Goal: Register for event/course

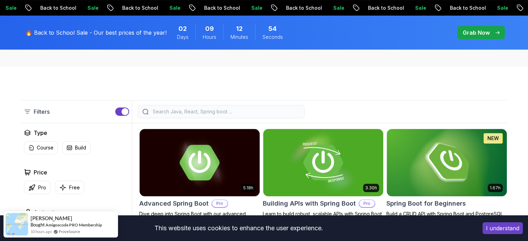
scroll to position [233, 0]
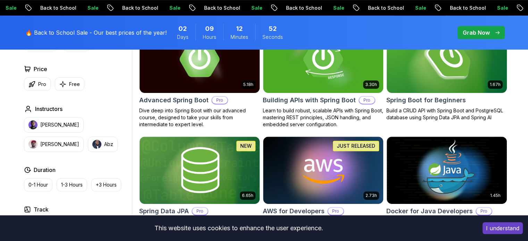
click at [449, 98] on h2 "Spring Boot for Beginners" at bounding box center [426, 100] width 80 height 10
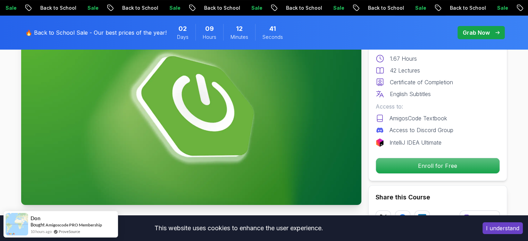
scroll to position [75, 0]
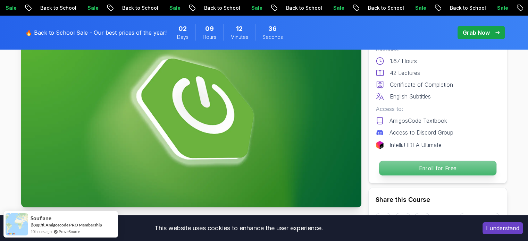
click at [418, 162] on p "Enroll for Free" at bounding box center [437, 168] width 117 height 15
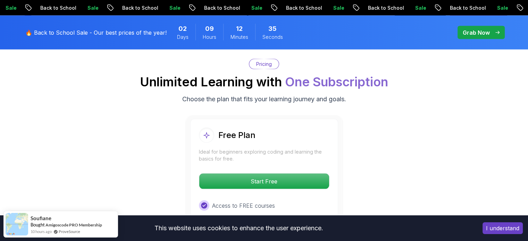
scroll to position [1411, 0]
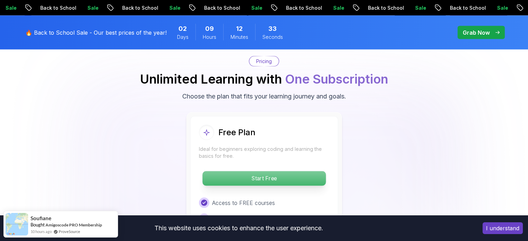
click at [289, 172] on p "Start Free" at bounding box center [263, 179] width 123 height 15
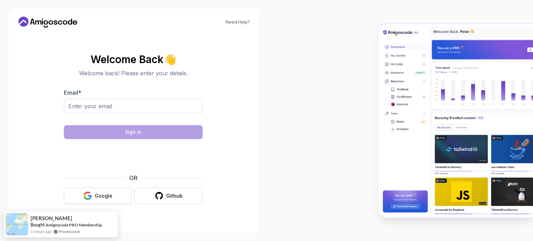
click at [80, 195] on button "Google" at bounding box center [98, 196] width 68 height 16
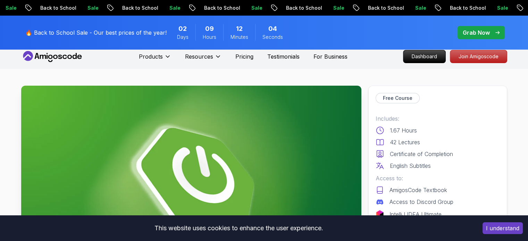
scroll to position [128, 0]
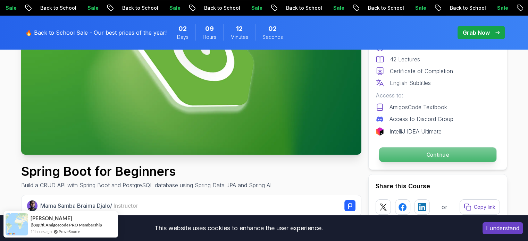
click at [429, 153] on p "Continue" at bounding box center [437, 155] width 117 height 15
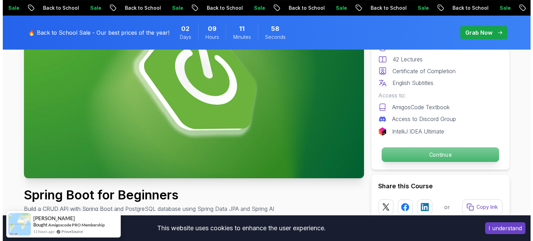
scroll to position [0, 0]
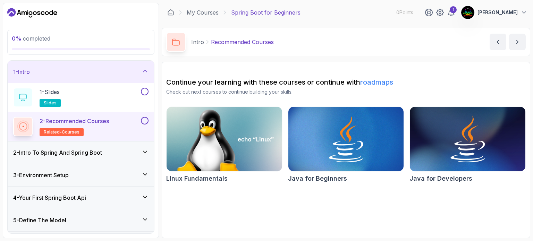
click at [139, 68] on div "1 - Intro" at bounding box center [80, 72] width 135 height 8
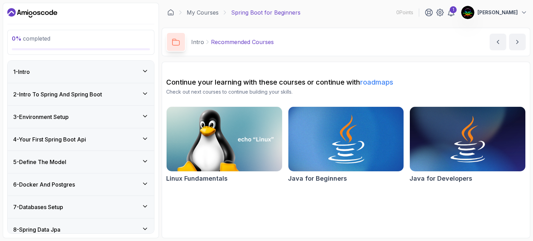
click at [352, 152] on img at bounding box center [345, 139] width 121 height 68
click at [439, 130] on img at bounding box center [467, 139] width 121 height 68
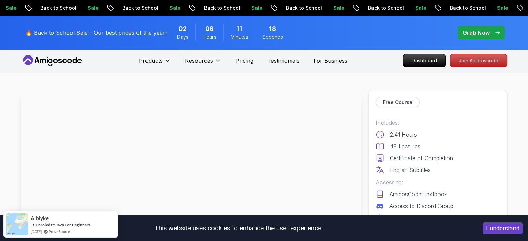
scroll to position [44, 0]
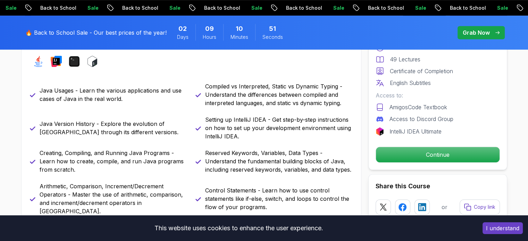
scroll to position [393, 0]
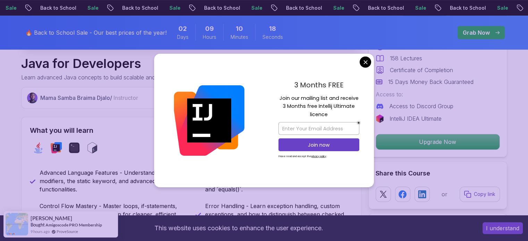
scroll to position [235, 0]
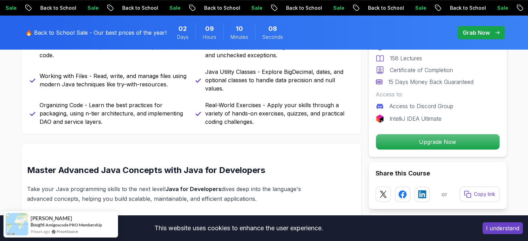
scroll to position [404, 0]
